Goal: Transaction & Acquisition: Purchase product/service

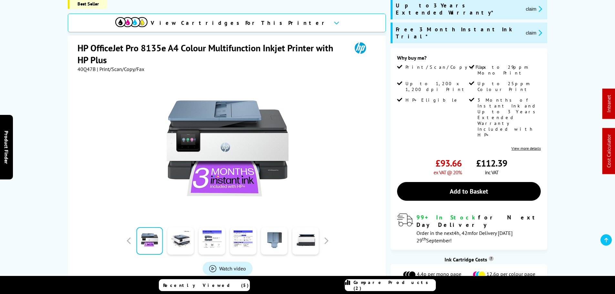
scroll to position [97, 0]
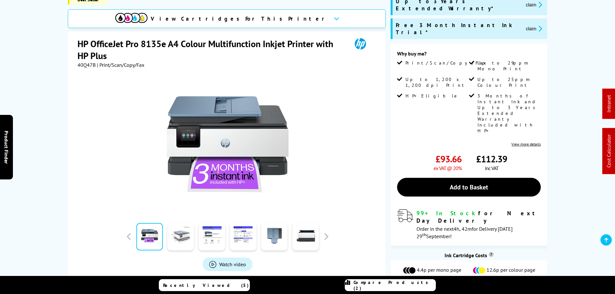
click at [189, 244] on link at bounding box center [181, 236] width 26 height 27
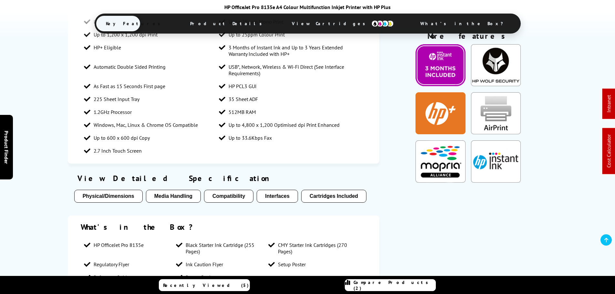
scroll to position [613, 0]
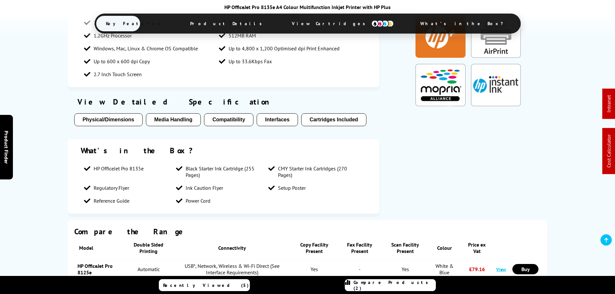
click at [371, 26] on img at bounding box center [382, 23] width 23 height 7
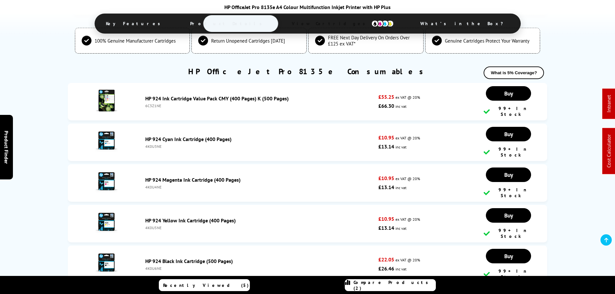
scroll to position [1741, 0]
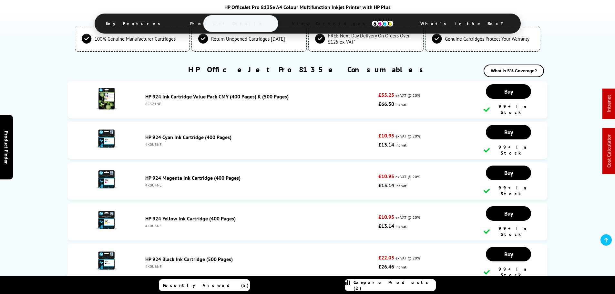
click at [182, 95] on link "HP 924 Ink Cartridge Value Pack CMY (400 Pages) K (500 Pages)" at bounding box center [216, 96] width 143 height 6
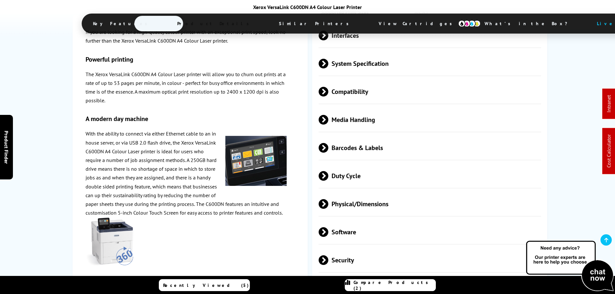
scroll to position [1356, 0]
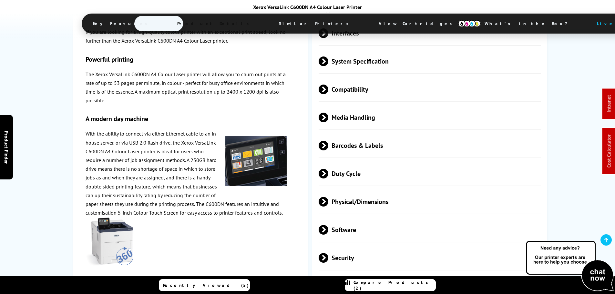
click at [349, 161] on span "Duty Cycle" at bounding box center [430, 173] width 223 height 24
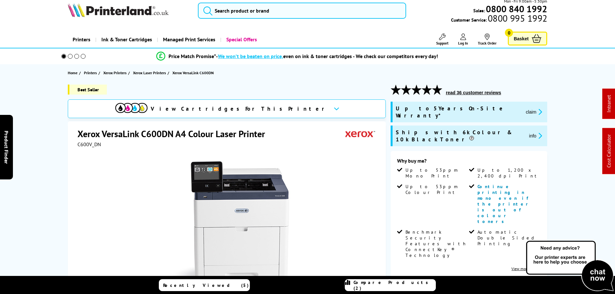
scroll to position [0, 0]
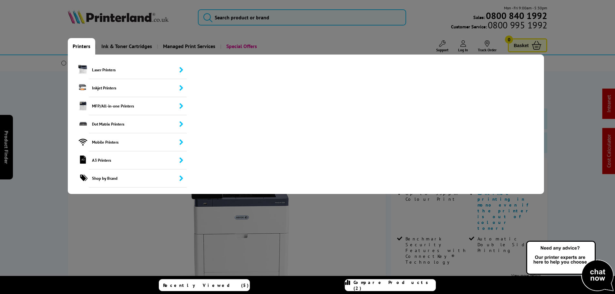
click at [87, 48] on link "Printers" at bounding box center [81, 46] width 27 height 16
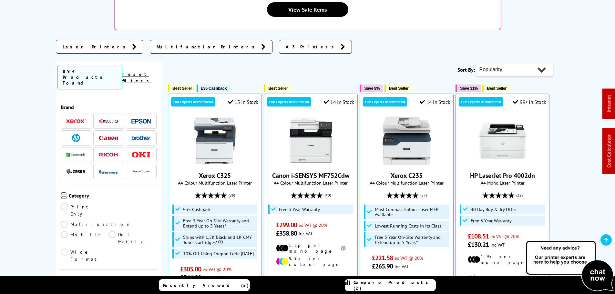
scroll to position [161, 0]
click at [143, 135] on img at bounding box center [140, 137] width 19 height 5
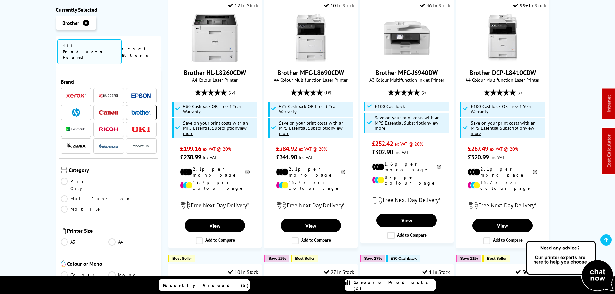
click at [72, 178] on link "Print Only" at bounding box center [85, 185] width 48 height 14
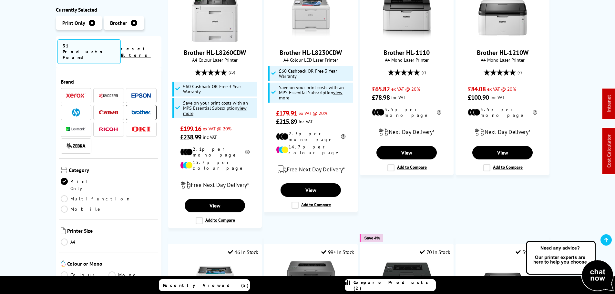
click at [73, 239] on link "A4" at bounding box center [85, 242] width 48 height 7
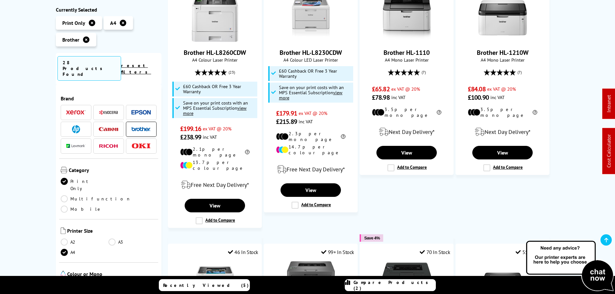
click at [70, 282] on link "Colour" at bounding box center [85, 285] width 48 height 7
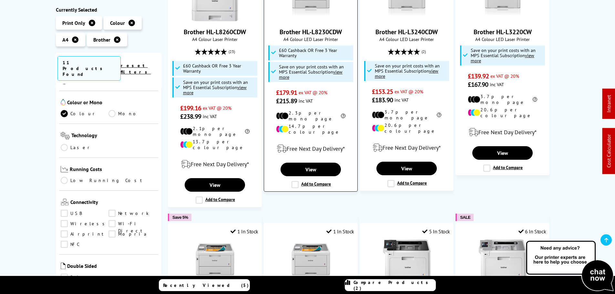
scroll to position [32, 0]
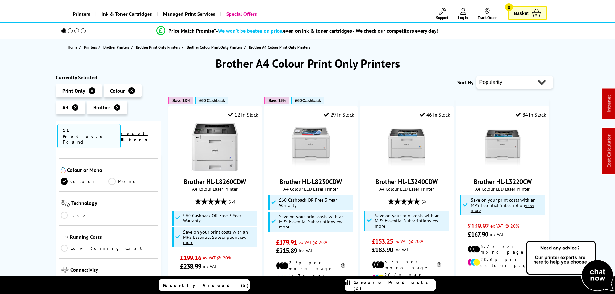
click at [525, 82] on select "Popularity Rating Price - Low to High Price - High to Low Running Costs - Low t…" at bounding box center [514, 82] width 77 height 13
select select "Price Descending"
click at [476, 76] on select "Popularity Rating Price - Low to High Price - High to Low Running Costs - Low t…" at bounding box center [514, 82] width 77 height 13
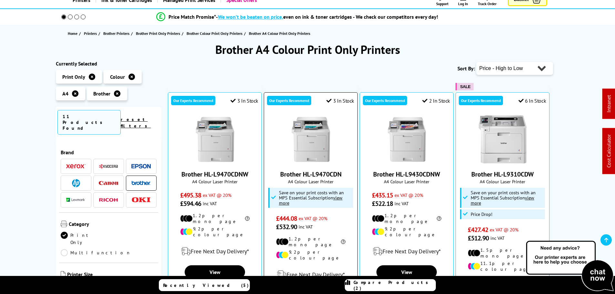
scroll to position [65, 0]
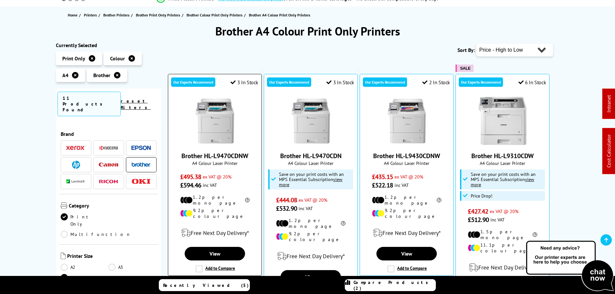
click at [225, 139] on img at bounding box center [215, 121] width 48 height 48
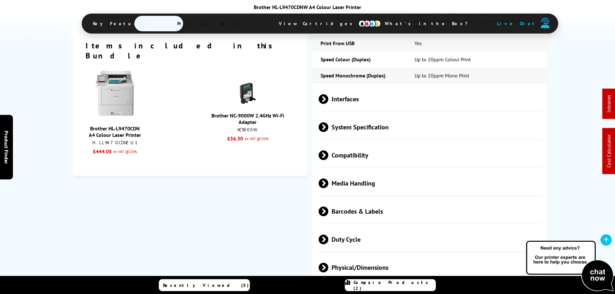
scroll to position [1065, 0]
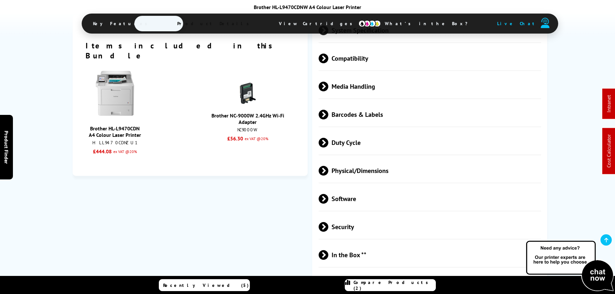
click at [374, 136] on span "Duty Cycle" at bounding box center [430, 142] width 223 height 24
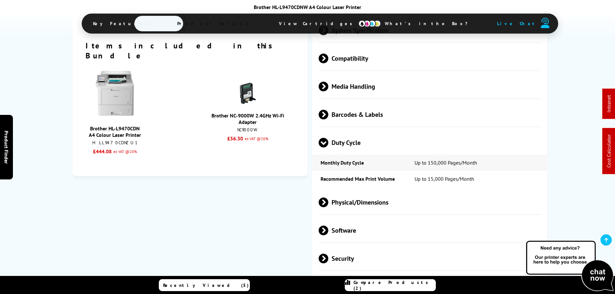
click at [368, 117] on span "Barcodes & Labels" at bounding box center [430, 114] width 223 height 24
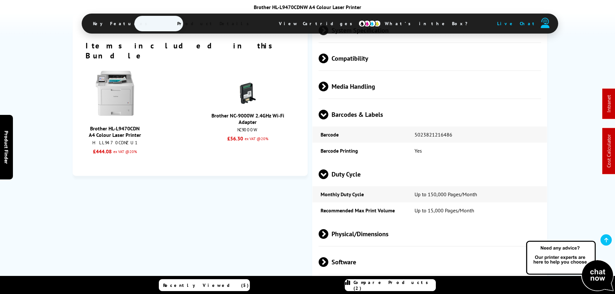
click at [368, 117] on span "Barcodes & Labels" at bounding box center [430, 114] width 223 height 24
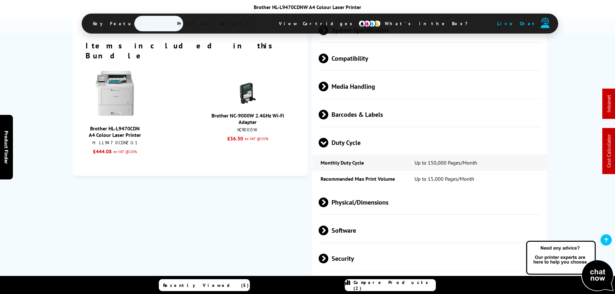
scroll to position [1033, 0]
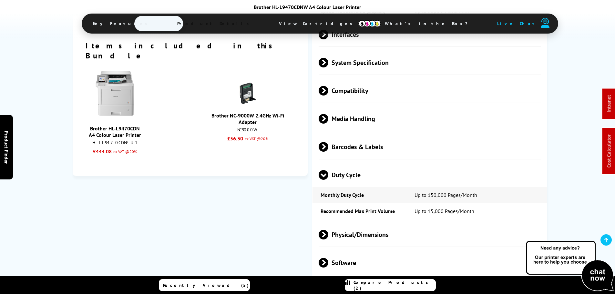
click at [366, 118] on span "Media Handling" at bounding box center [430, 119] width 223 height 24
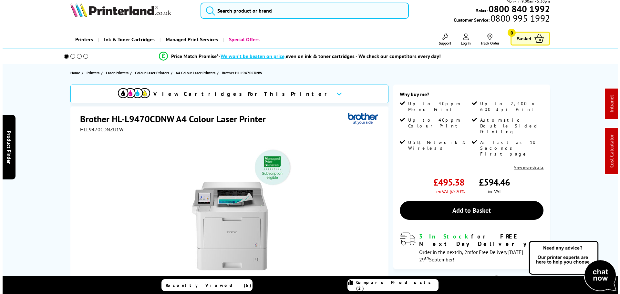
scroll to position [0, 0]
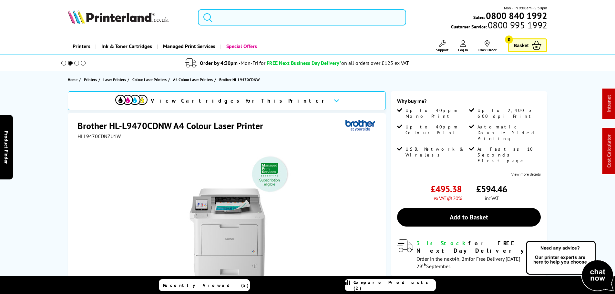
click at [299, 21] on input "search" at bounding box center [302, 17] width 208 height 16
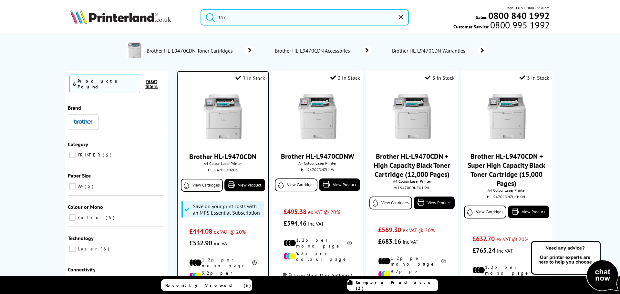
type input "947"
click at [230, 125] on img at bounding box center [223, 117] width 48 height 48
